Goal: Communication & Community: Ask a question

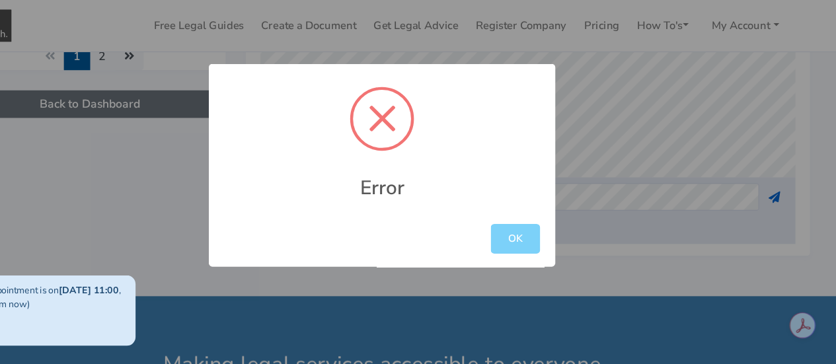
click at [409, 141] on div at bounding box center [418, 140] width 58 height 58
click at [535, 251] on button "OK" at bounding box center [539, 249] width 45 height 27
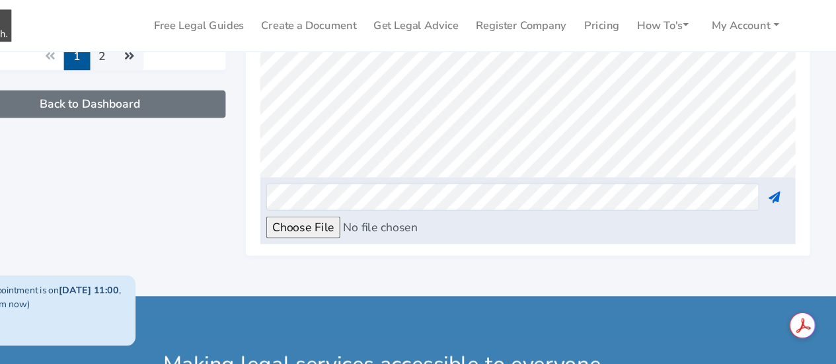
scroll to position [505, 0]
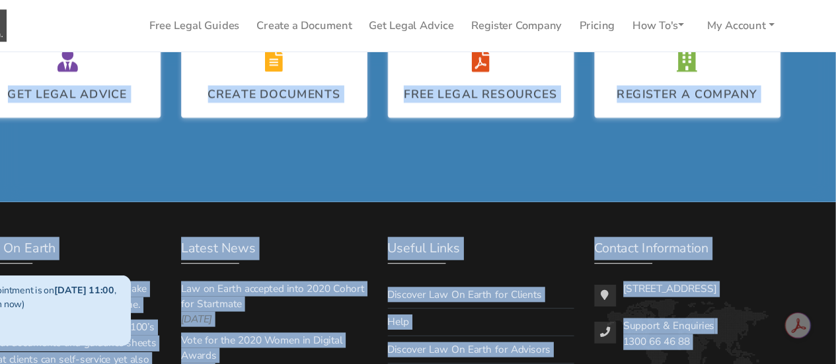
scroll to position [976, 0]
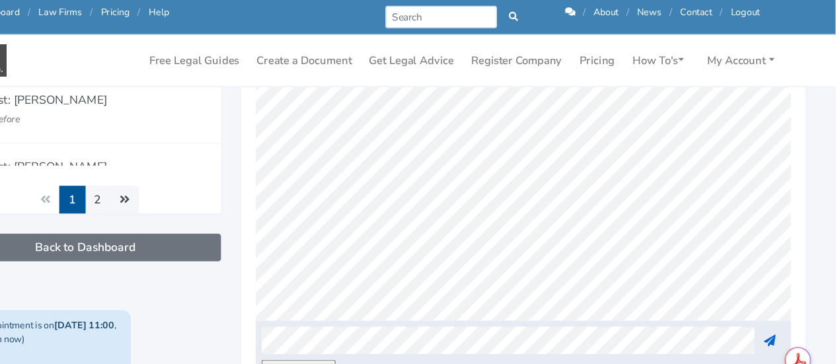
scroll to position [0, 0]
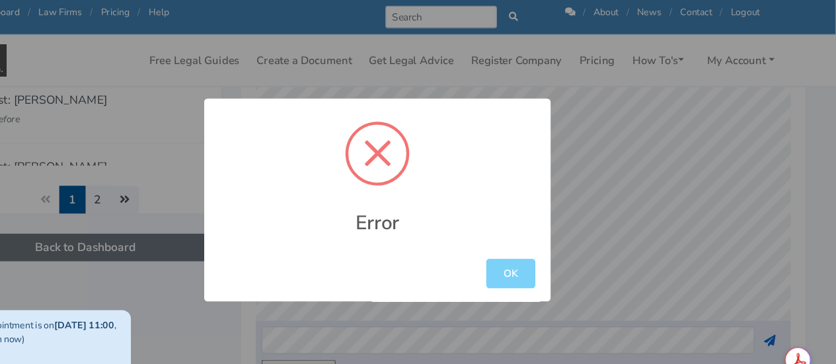
click at [421, 150] on div at bounding box center [418, 140] width 58 height 58
click at [420, 144] on span at bounding box center [418, 140] width 24 height 24
click at [540, 247] on button "OK" at bounding box center [539, 249] width 45 height 27
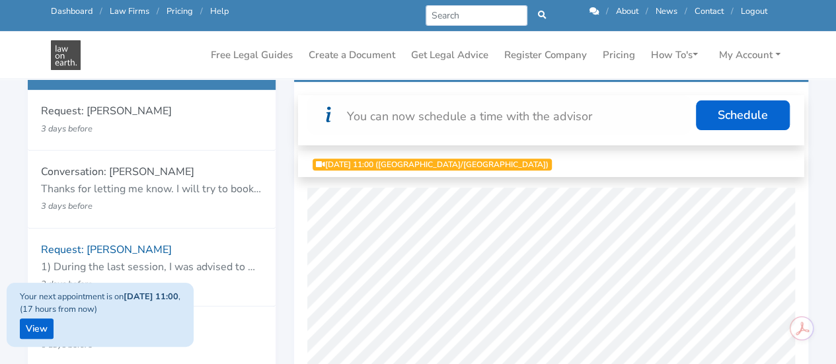
scroll to position [177, 0]
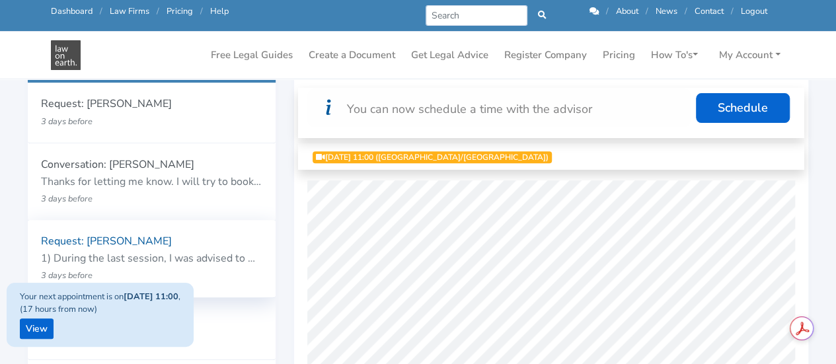
click at [130, 268] on p "3 days before" at bounding box center [132, 275] width 182 height 17
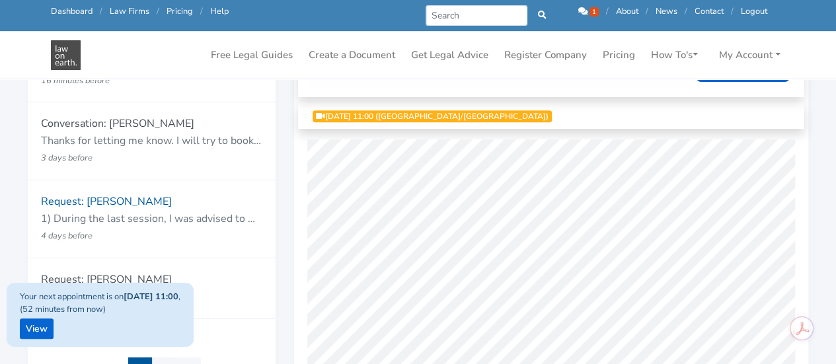
scroll to position [171, 0]
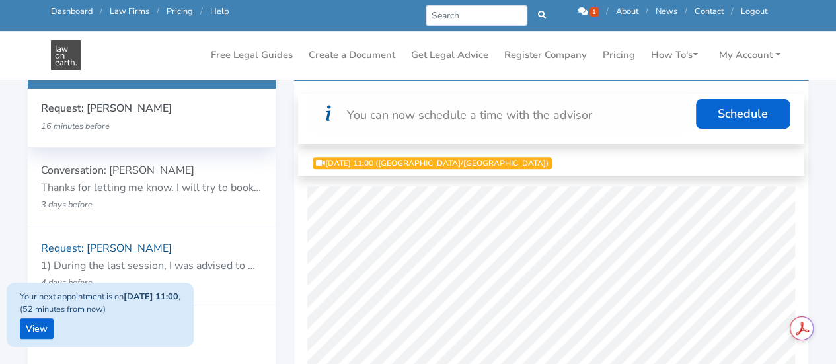
click at [83, 118] on p "16 minutes before" at bounding box center [132, 126] width 182 height 17
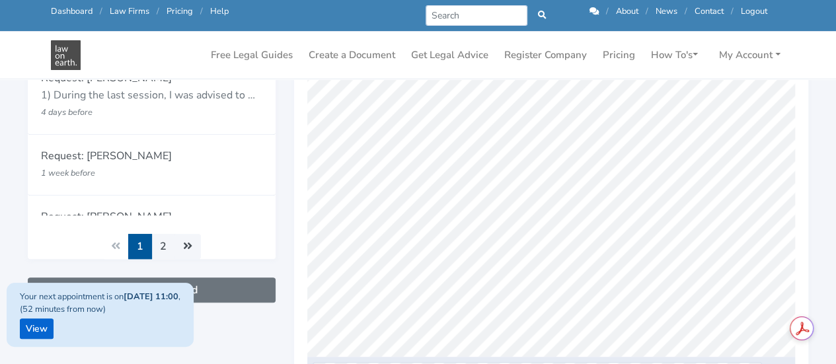
scroll to position [1370, 0]
click at [32, 332] on link "View" at bounding box center [37, 328] width 34 height 20
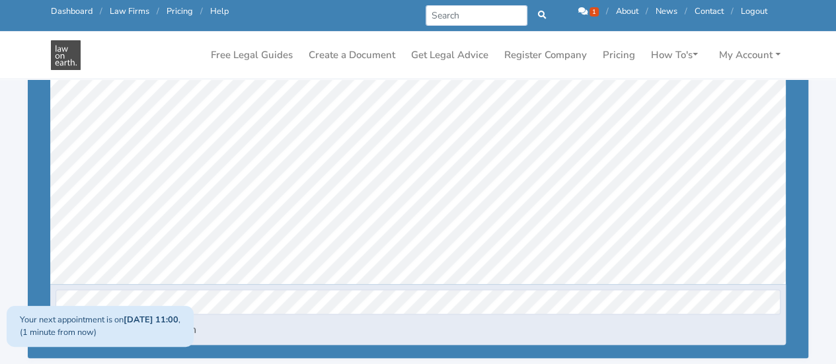
scroll to position [52, 0]
click at [581, 13] on icon at bounding box center [582, 11] width 9 height 9
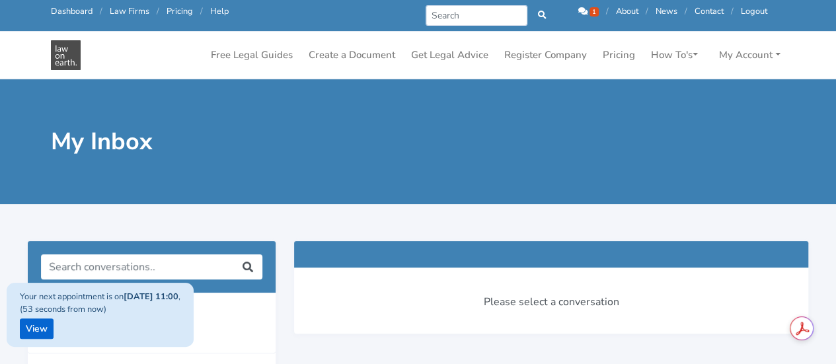
click at [349, 214] on div at bounding box center [418, 213] width 836 height 19
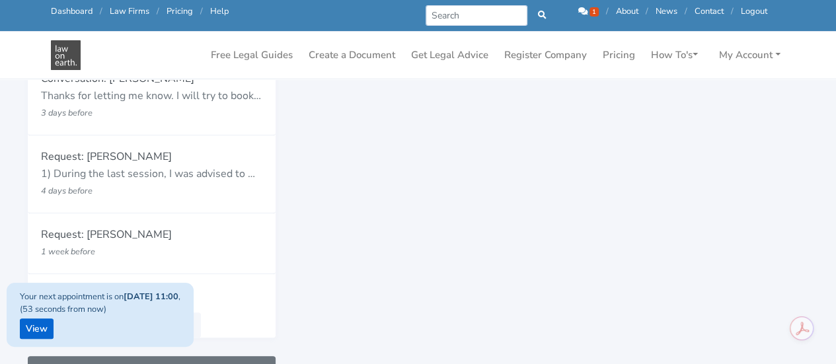
scroll to position [264, 0]
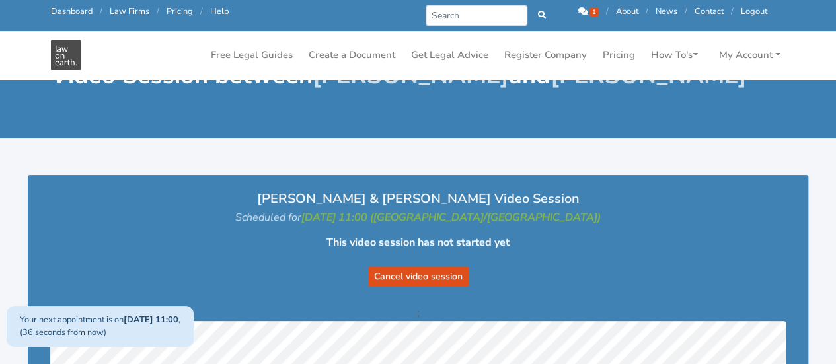
scroll to position [34, 0]
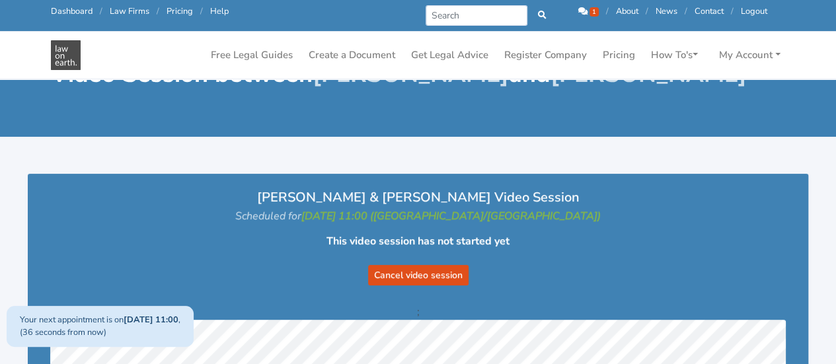
click at [485, 231] on div "This video session has not started yet Cancel video session" at bounding box center [418, 259] width 754 height 68
click at [755, 254] on form "Cancel video session" at bounding box center [417, 267] width 727 height 36
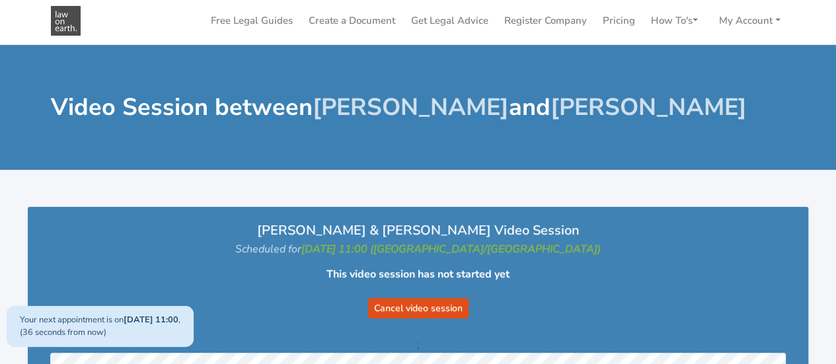
scroll to position [8, 0]
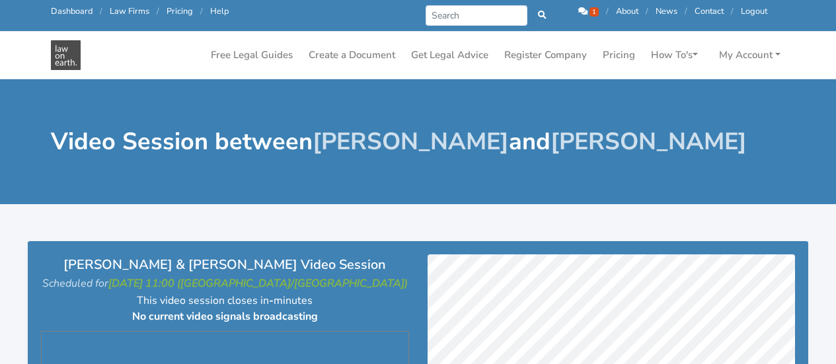
scroll to position [8, 0]
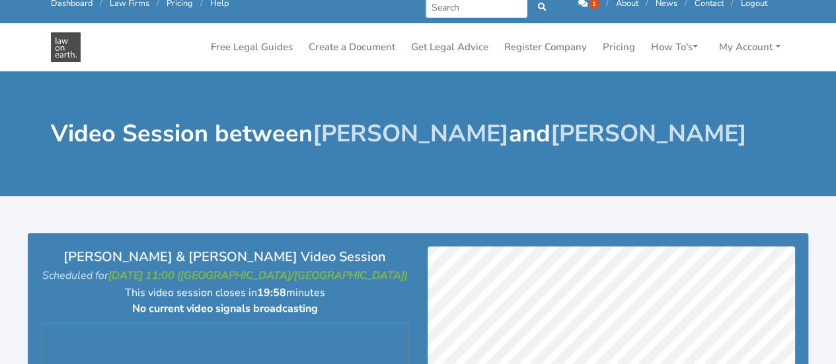
click at [568, 151] on div "Video Session between Mayumi Van Egmond and Bailey Eustace" at bounding box center [418, 133] width 836 height 125
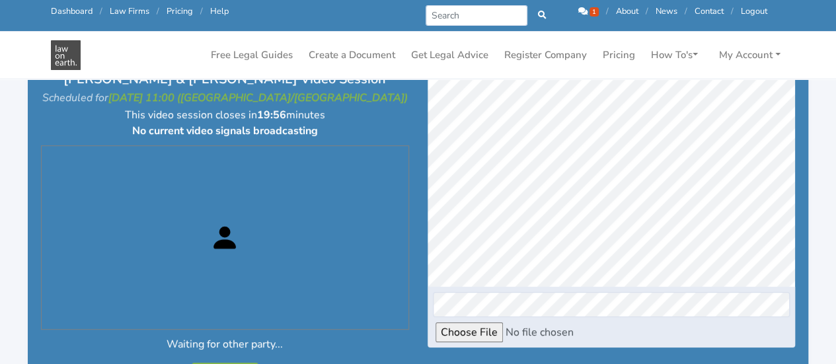
scroll to position [219, 0]
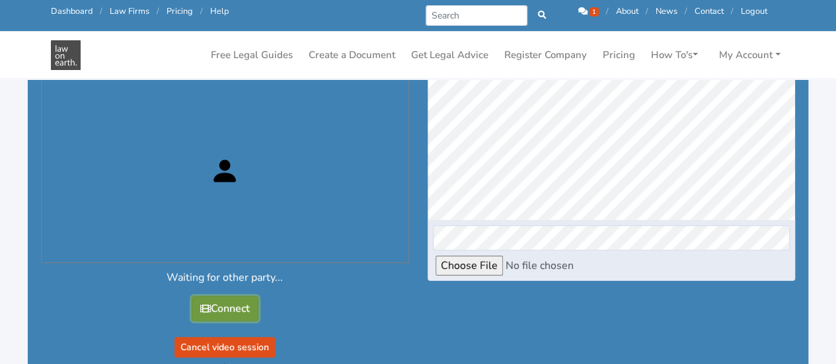
click at [229, 296] on button "Connect" at bounding box center [225, 308] width 67 height 25
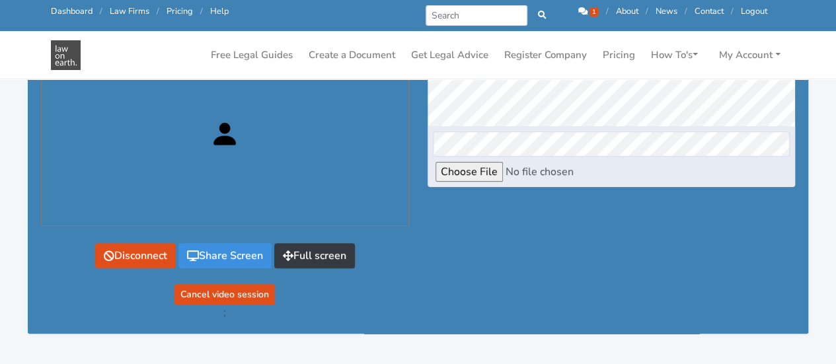
scroll to position [324, 0]
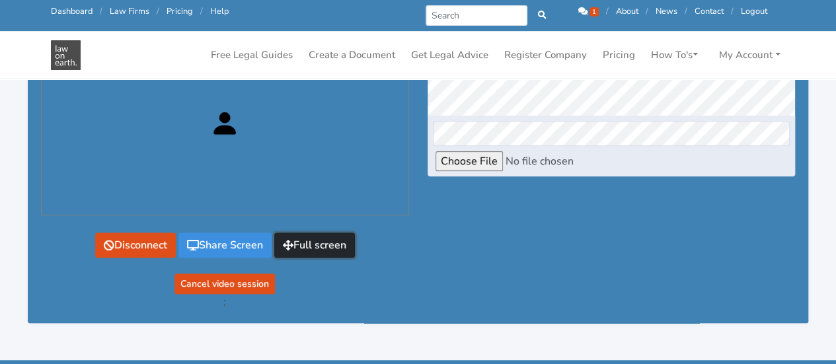
click at [326, 258] on button "Full screen" at bounding box center [314, 245] width 81 height 25
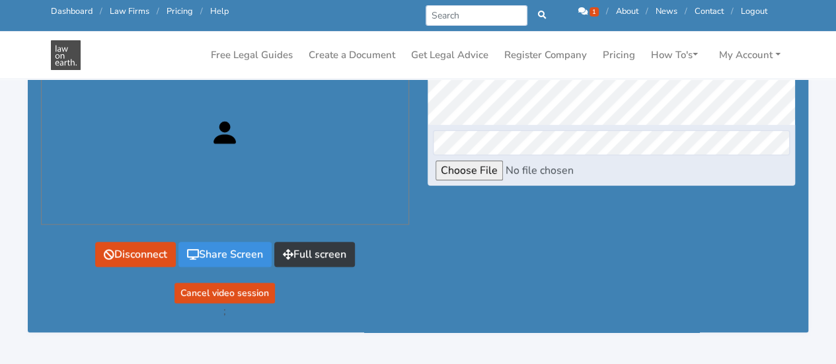
scroll to position [317, 0]
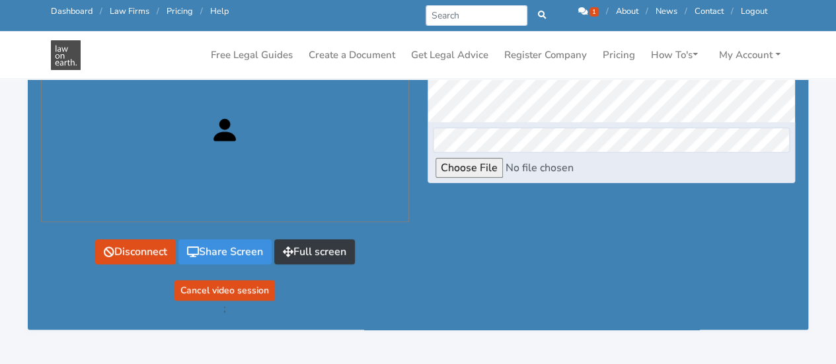
click at [531, 281] on div at bounding box center [611, 110] width 387 height 412
click at [623, 284] on div at bounding box center [611, 110] width 387 height 412
click at [574, 245] on div at bounding box center [611, 110] width 387 height 412
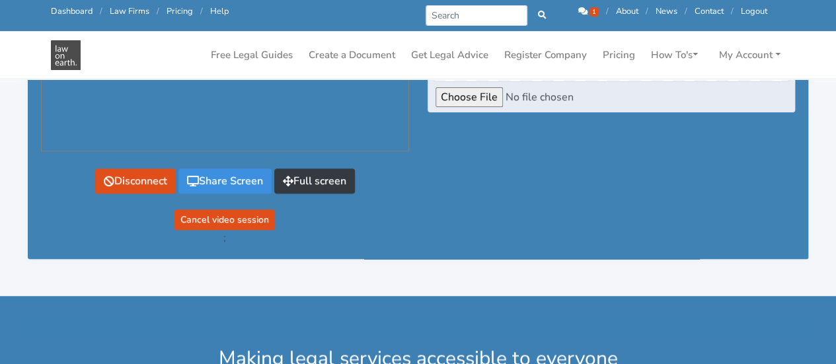
scroll to position [396, 0]
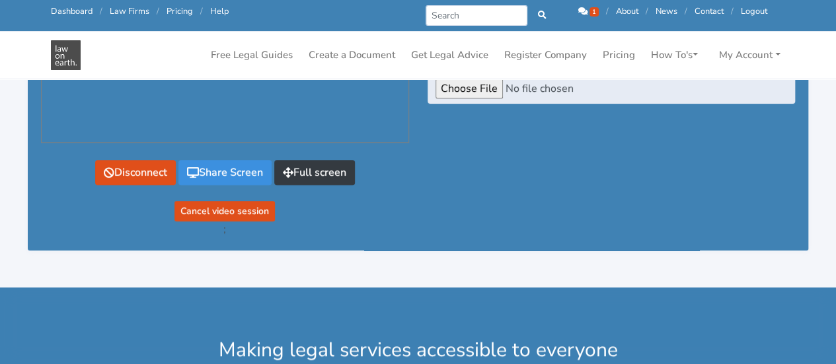
click at [696, 237] on div at bounding box center [611, 31] width 387 height 412
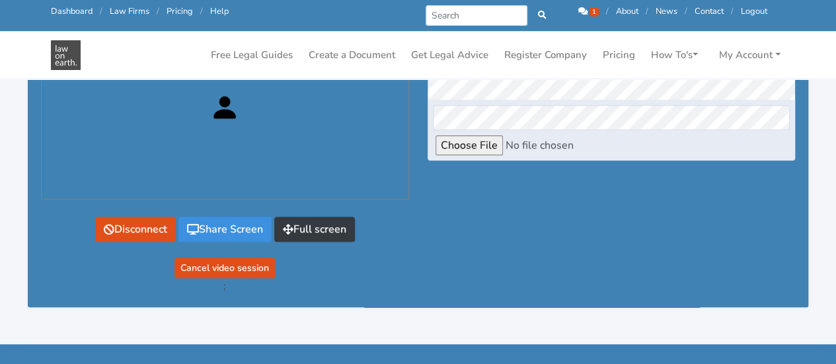
scroll to position [1690, 0]
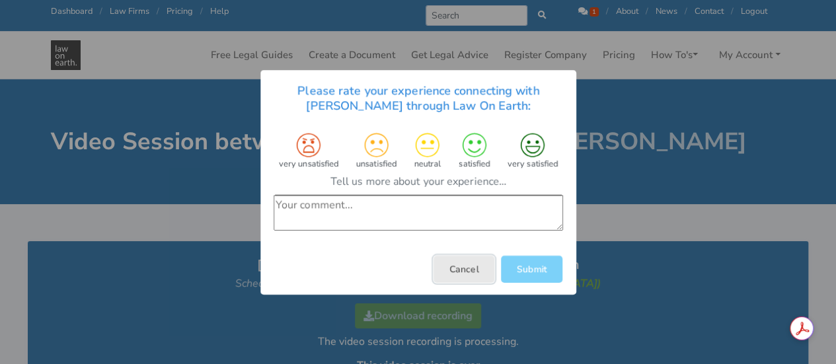
click at [468, 266] on button "Cancel" at bounding box center [463, 268] width 61 height 27
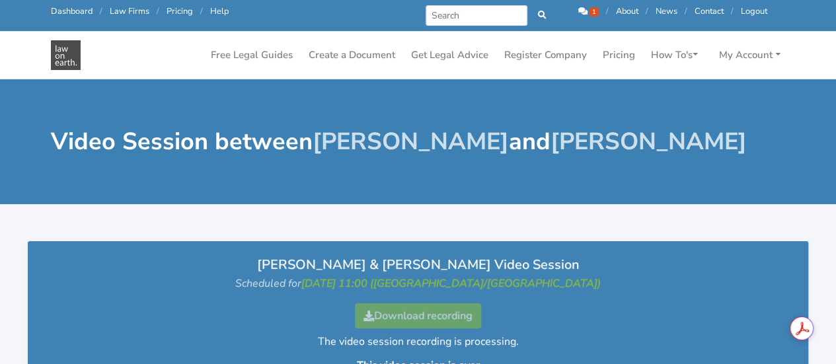
click at [582, 13] on icon at bounding box center [582, 11] width 9 height 9
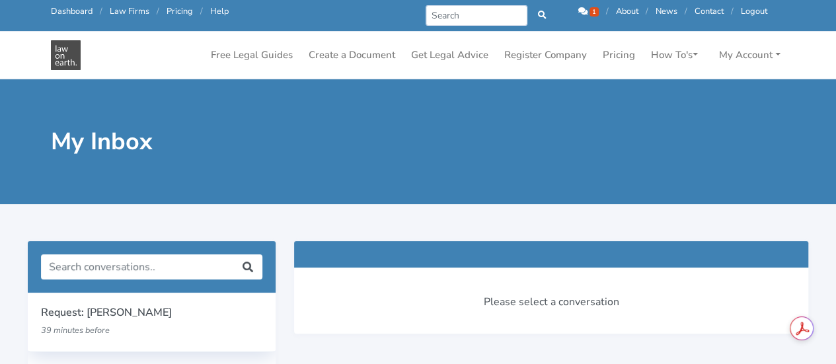
click at [154, 313] on p "Request: Bailey Eustace" at bounding box center [151, 313] width 221 height 17
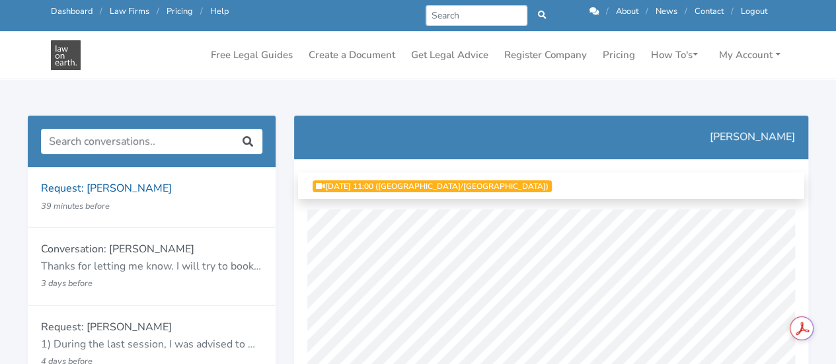
scroll to position [69, 0]
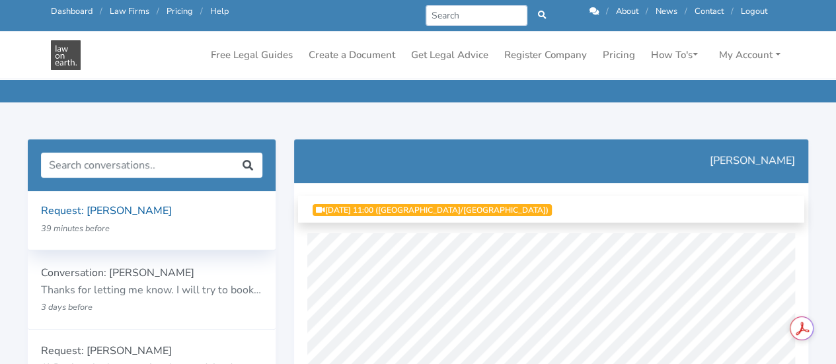
click at [75, 233] on small "39 minutes before" at bounding box center [75, 229] width 69 height 12
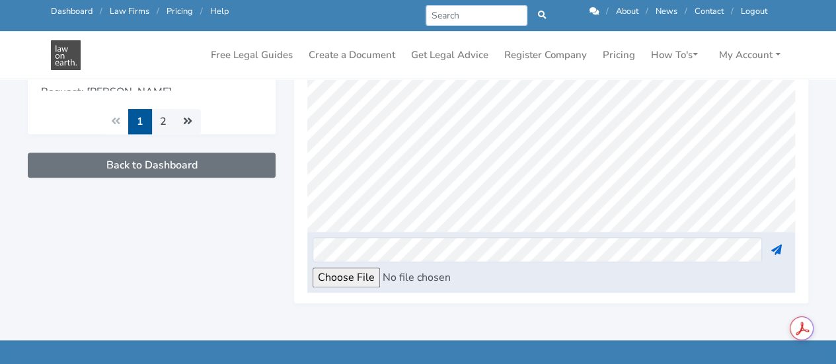
scroll to position [1554, 0]
